Goal: Task Accomplishment & Management: Complete application form

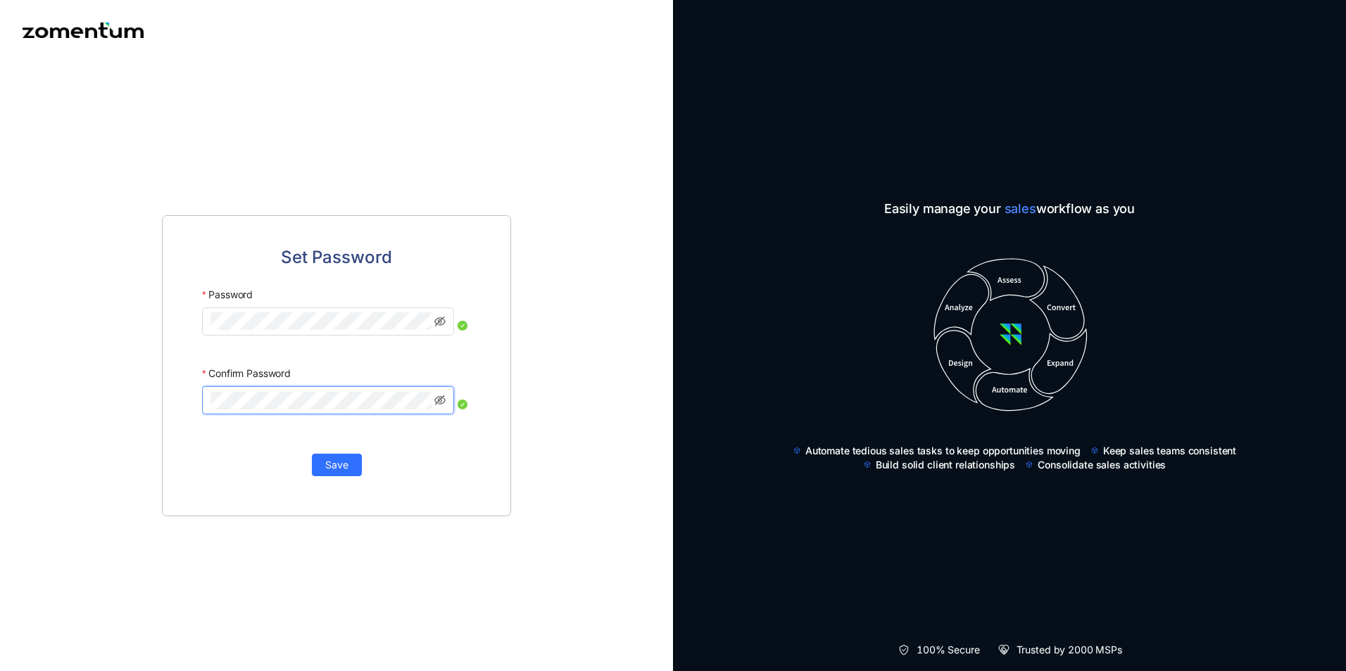
click button "Save" at bounding box center [337, 465] width 50 height 23
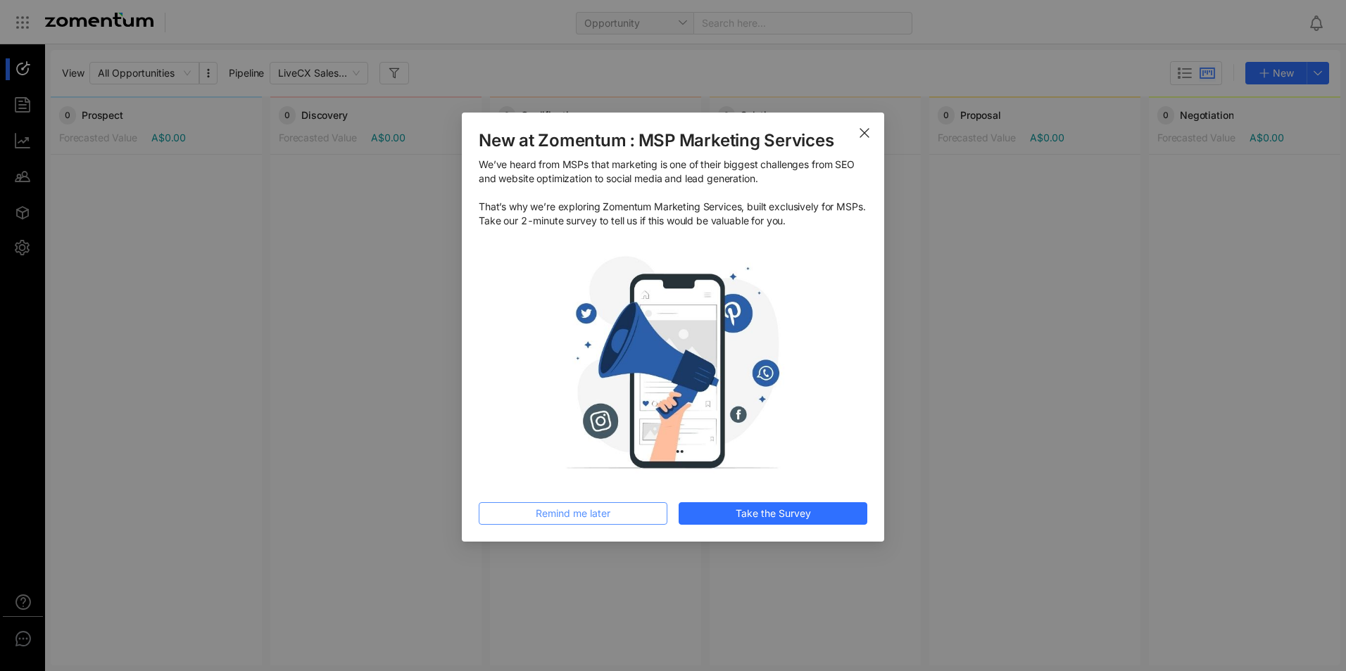
click at [604, 514] on span "Remind me later" at bounding box center [573, 513] width 75 height 15
